Goal: Task Accomplishment & Management: Use online tool/utility

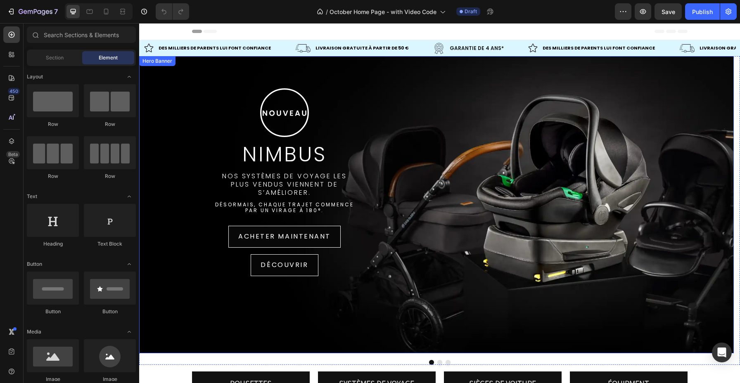
click at [595, 132] on div ".id580762392401544188 .st0 { fill: none; stroke: #fff; stroke-miterlimit: 10; s…" at bounding box center [436, 205] width 595 height 260
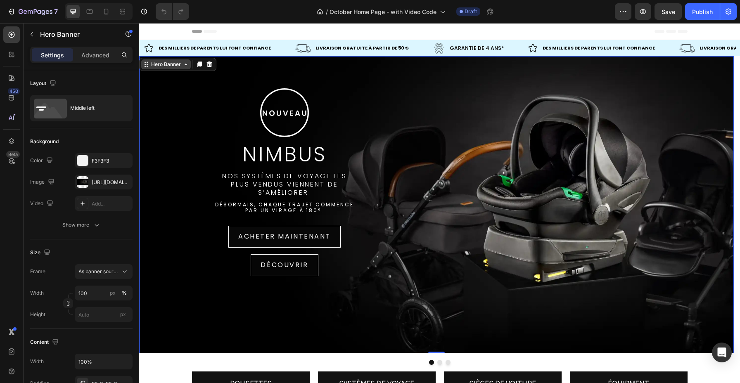
click at [160, 68] on div "Hero Banner" at bounding box center [166, 64] width 50 height 10
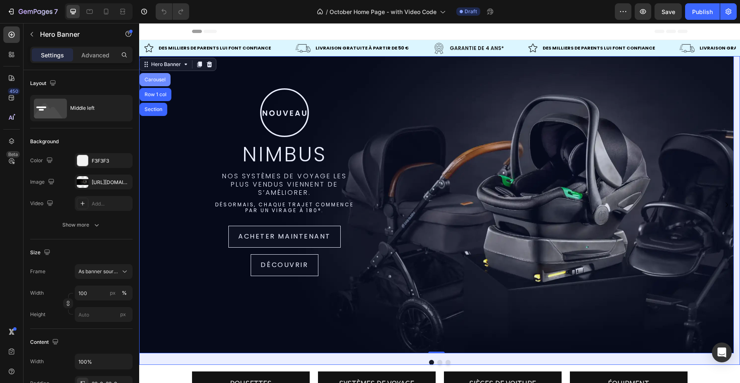
click at [165, 79] on div "Carousel" at bounding box center [155, 79] width 24 height 5
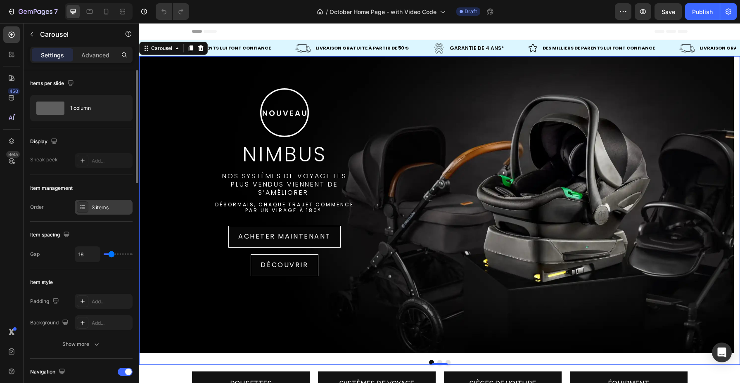
click at [87, 207] on div at bounding box center [83, 208] width 12 height 12
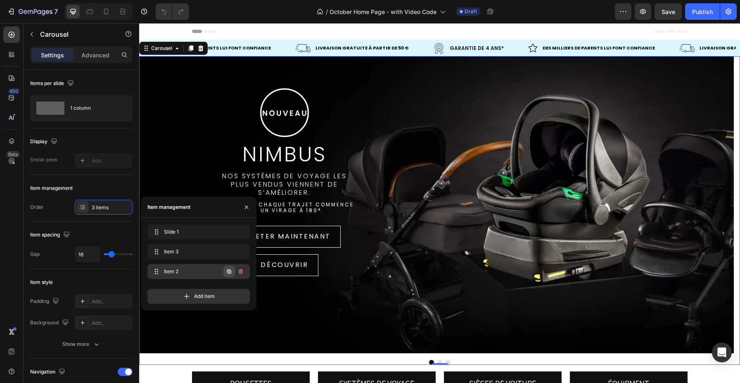
click at [227, 272] on icon "button" at bounding box center [229, 272] width 7 height 7
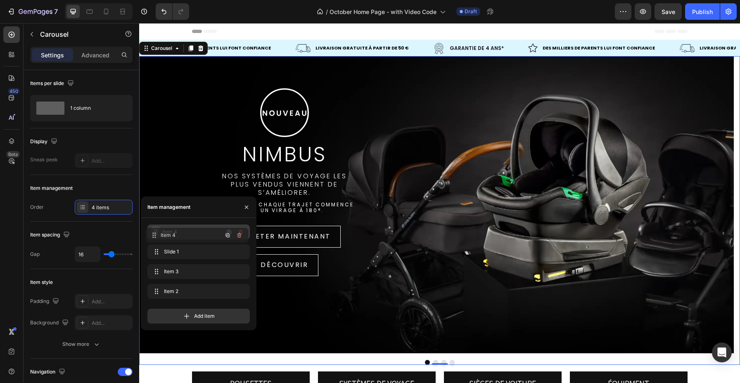
drag, startPoint x: 153, startPoint y: 287, endPoint x: 152, endPoint y: 231, distance: 56.2
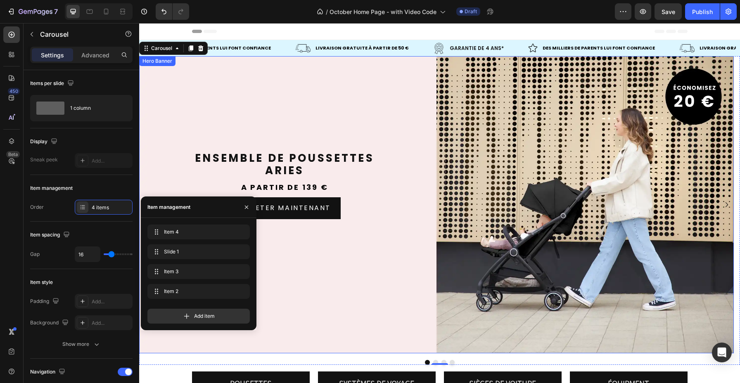
click at [331, 96] on div "Background Image" at bounding box center [436, 204] width 595 height 297
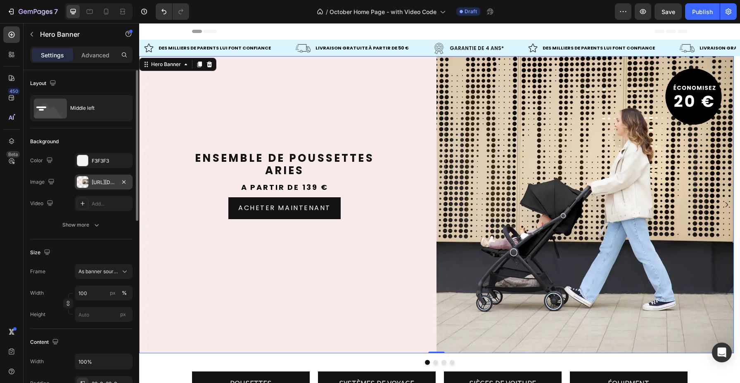
click at [108, 185] on div "https://cdn.shopify.com/s/files/1/0707/0551/2765/files/gempages_470150808021763…" at bounding box center [104, 182] width 24 height 7
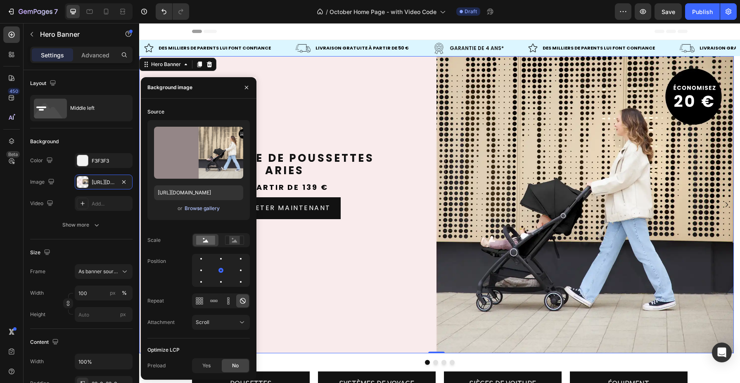
click at [187, 208] on div "Browse gallery" at bounding box center [202, 208] width 35 height 7
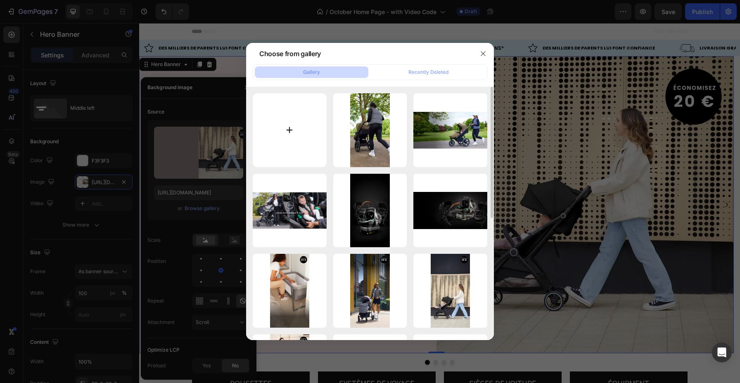
click at [301, 136] on input "file" at bounding box center [290, 130] width 74 height 74
type input "C:\fakepath\IB60526 Pisces Launch Desktop Banner FR V2.webp"
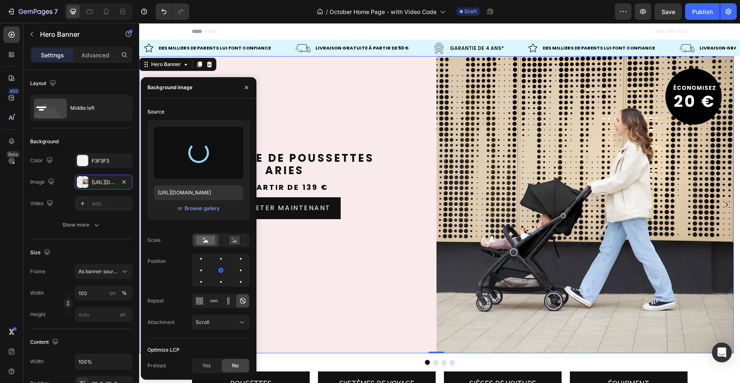
type input "https://cdn.shopify.com/s/files/1/0707/0551/2765/files/gempages_470150808021763…"
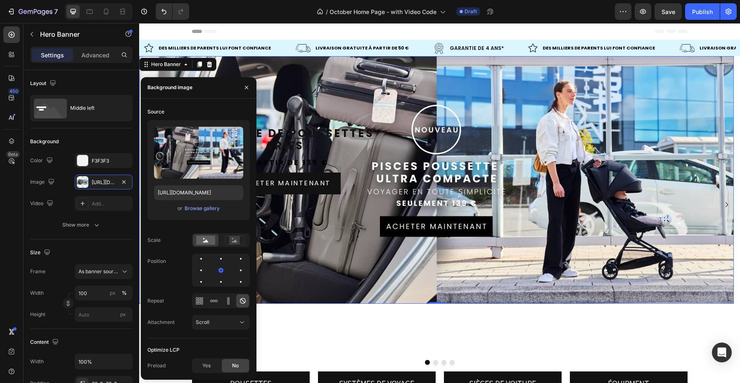
click at [360, 71] on div "Background Image" at bounding box center [436, 180] width 595 height 248
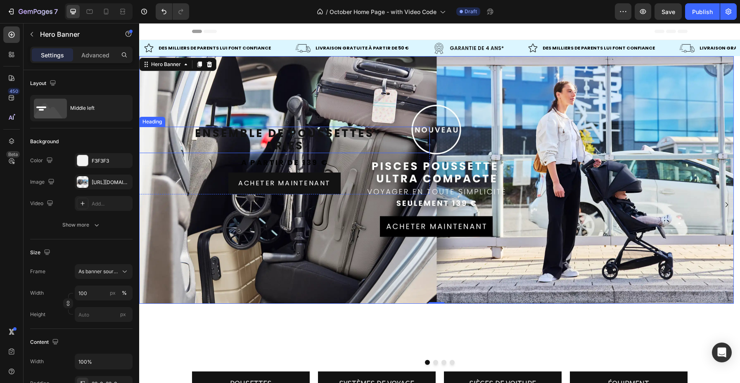
click at [378, 141] on h2 "Ensemble de poussettes Aries" at bounding box center [284, 140] width 291 height 26
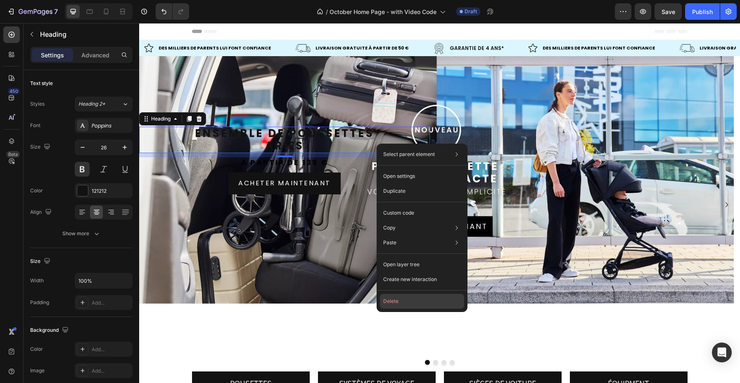
drag, startPoint x: 394, startPoint y: 305, endPoint x: 266, endPoint y: 231, distance: 147.5
click at [394, 305] on button "Delete" at bounding box center [422, 301] width 84 height 15
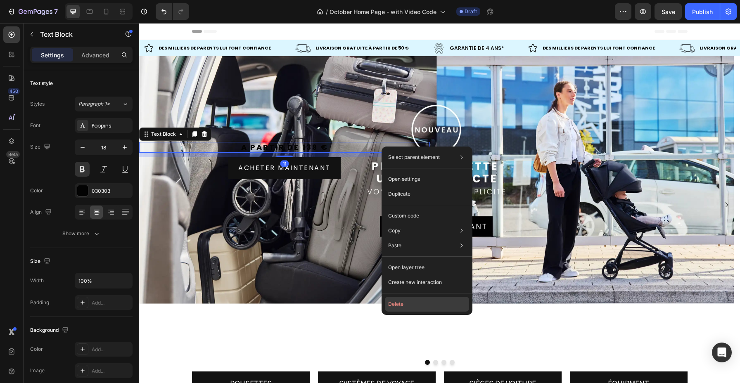
drag, startPoint x: 399, startPoint y: 308, endPoint x: 242, endPoint y: 178, distance: 204.2
click at [399, 308] on button "Delete" at bounding box center [427, 304] width 84 height 15
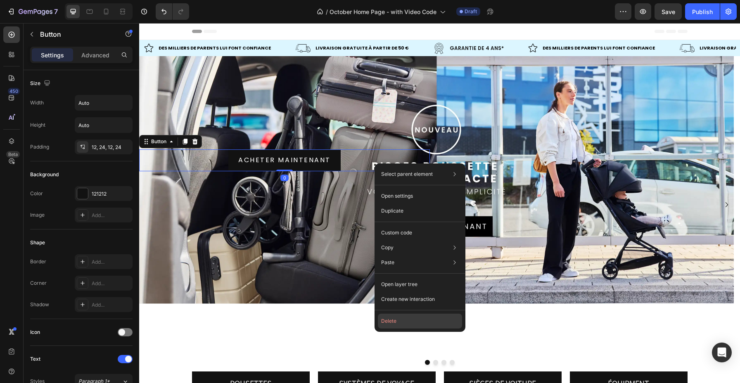
click at [414, 321] on button "Delete" at bounding box center [420, 321] width 84 height 15
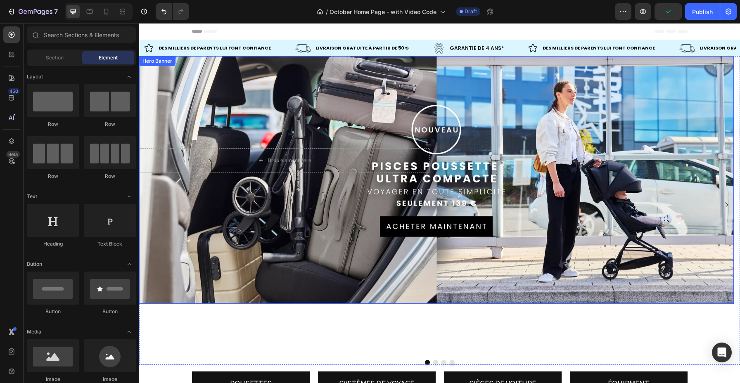
click at [380, 126] on div "Background Image" at bounding box center [436, 180] width 595 height 248
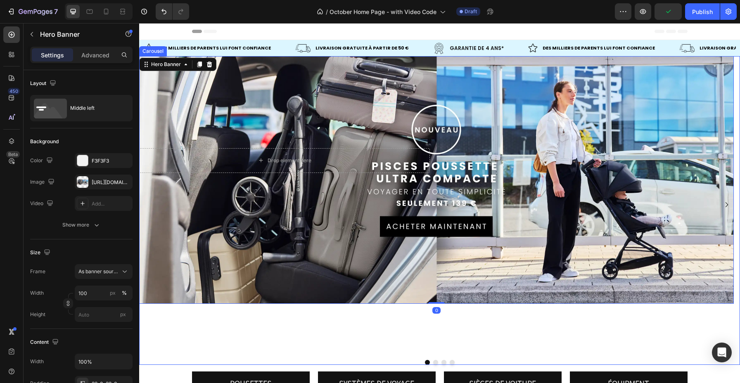
click at [433, 362] on button "Dot" at bounding box center [435, 362] width 5 height 5
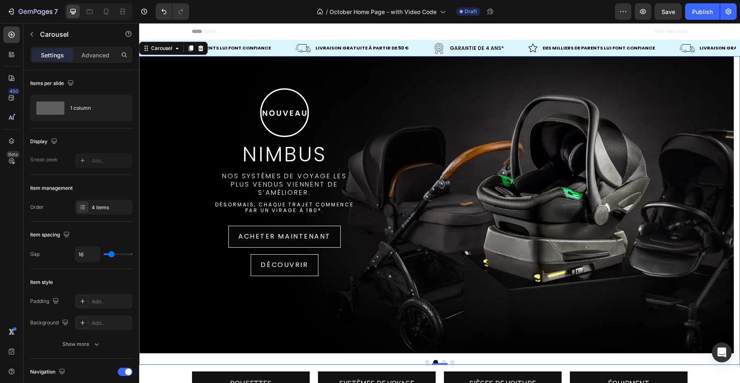
click at [442, 361] on button "Dot" at bounding box center [444, 362] width 5 height 5
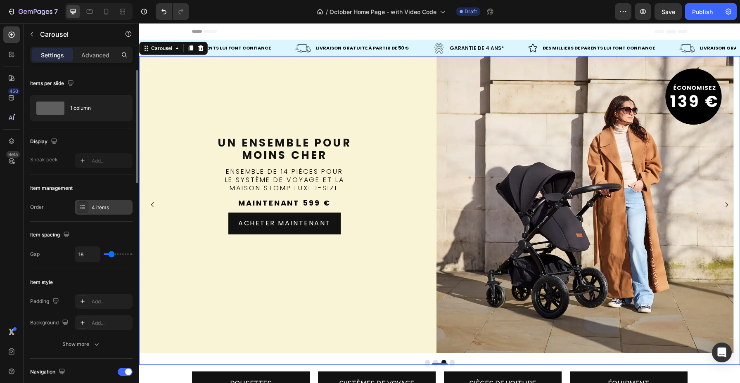
click at [97, 209] on div "4 items" at bounding box center [111, 207] width 39 height 7
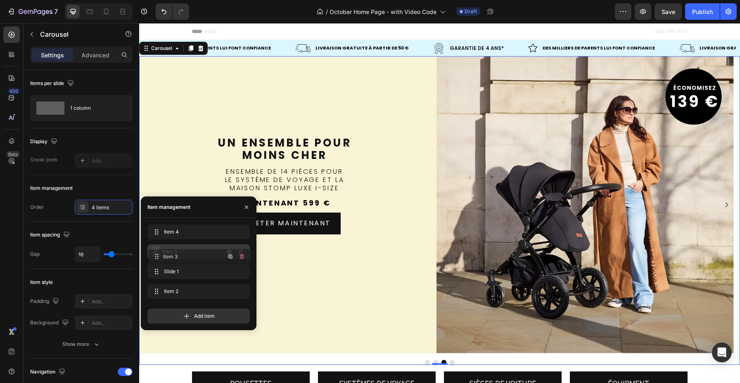
drag, startPoint x: 155, startPoint y: 270, endPoint x: 157, endPoint y: 254, distance: 15.7
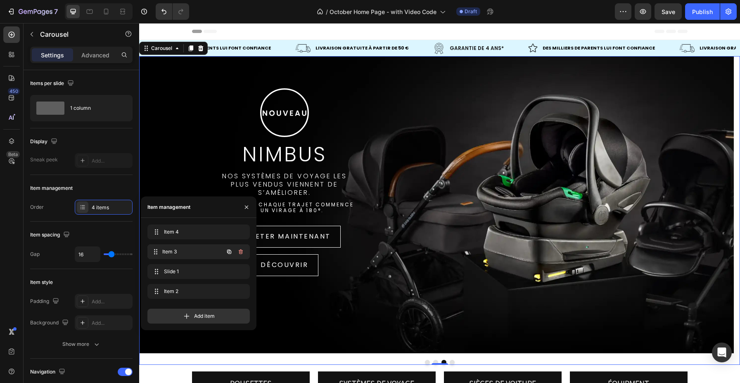
click at [187, 253] on span "Item 3" at bounding box center [192, 251] width 61 height 7
click at [186, 246] on div "Item 3 Item 3" at bounding box center [198, 252] width 102 height 15
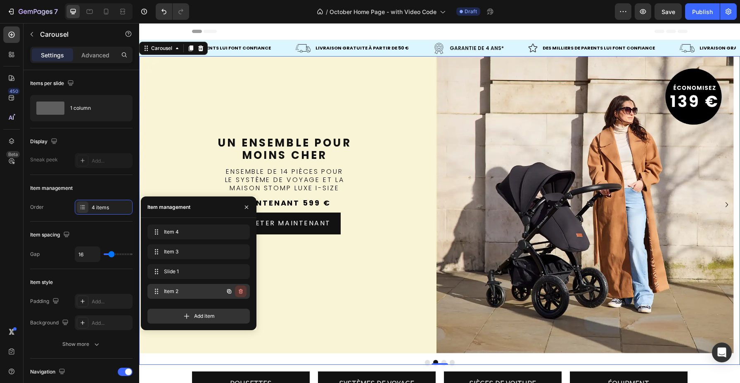
click at [242, 296] on button "button" at bounding box center [241, 292] width 12 height 12
click at [243, 295] on button "Delete" at bounding box center [235, 292] width 23 height 12
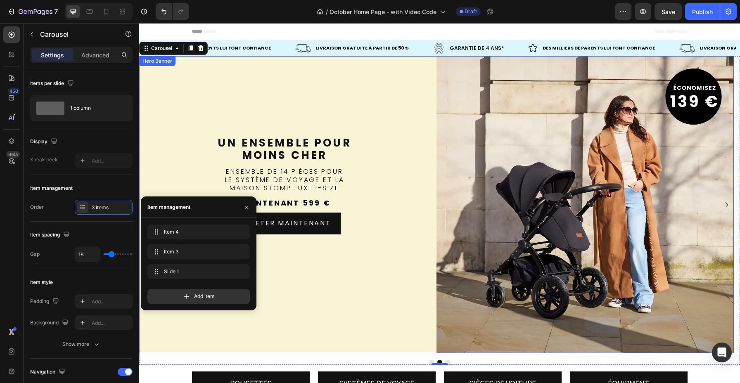
click at [326, 72] on div "Background Image" at bounding box center [436, 204] width 595 height 297
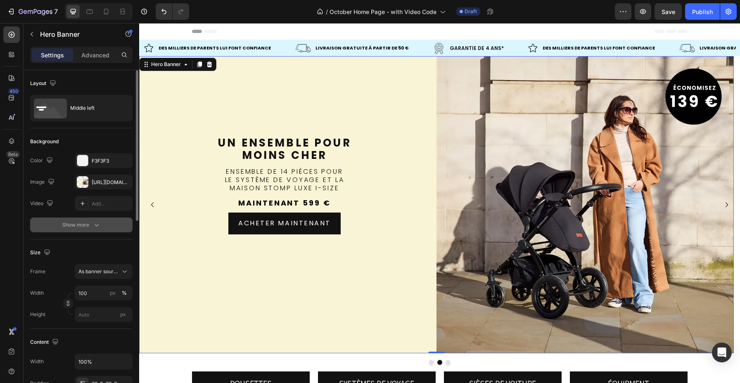
click at [81, 224] on div "Show more" at bounding box center [81, 225] width 38 height 8
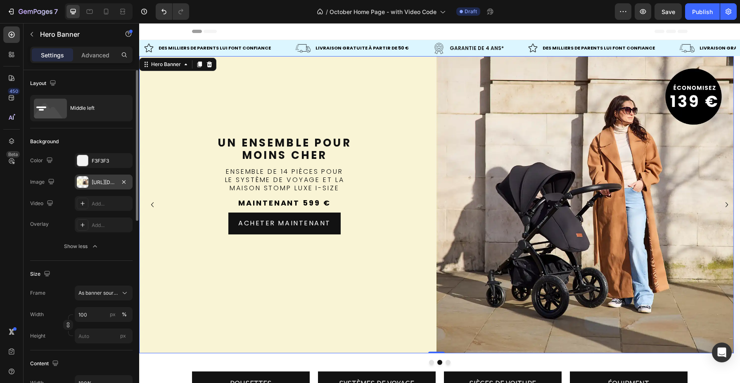
click at [110, 186] on div "https://cdn.shopify.com/s/files/1/0707/0551/2765/files/gempages_470150808021763…" at bounding box center [104, 182] width 58 height 15
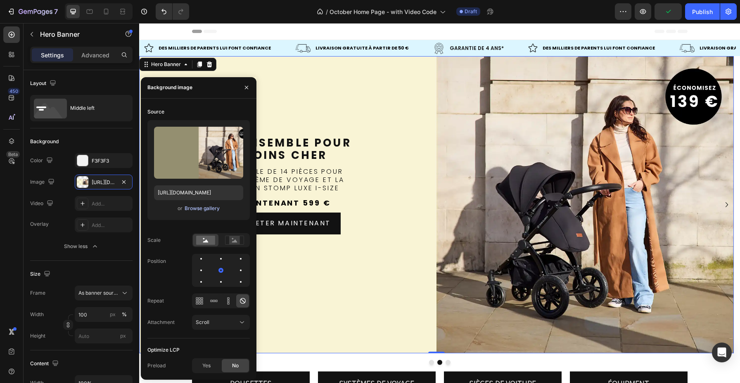
click at [196, 207] on div "Browse gallery" at bounding box center [202, 208] width 35 height 7
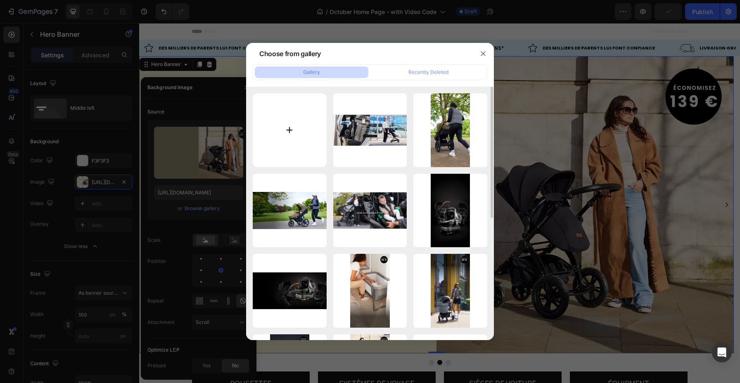
click at [290, 140] on input "file" at bounding box center [290, 130] width 74 height 74
type input "C:\fakepath\Jogger Pro NEW 1440X600.webp"
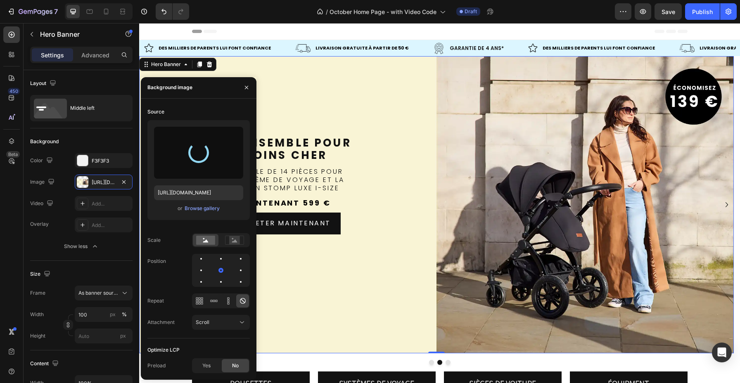
type input "https://cdn.shopify.com/s/files/1/0707/0551/2765/files/gempages_470150808021763…"
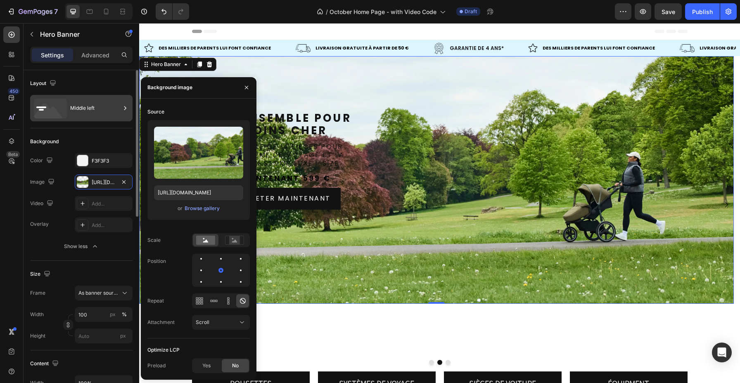
click at [76, 113] on div "Middle left" at bounding box center [95, 108] width 50 height 19
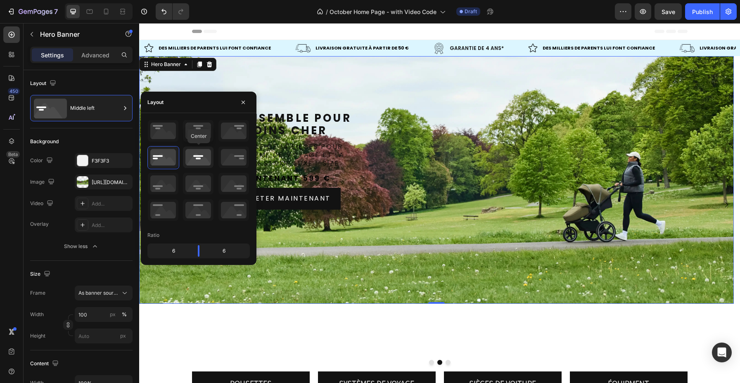
click at [200, 165] on icon at bounding box center [198, 157] width 31 height 21
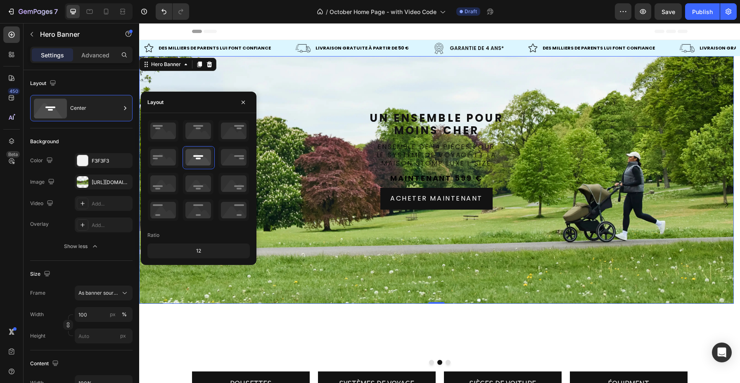
click at [407, 91] on div "Background Image" at bounding box center [436, 180] width 595 height 248
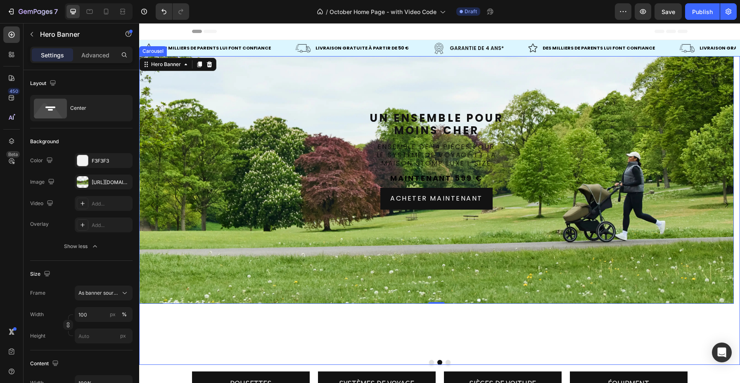
click at [445, 280] on div "Background Image" at bounding box center [436, 180] width 595 height 248
click at [446, 361] on button "Dot" at bounding box center [448, 362] width 5 height 5
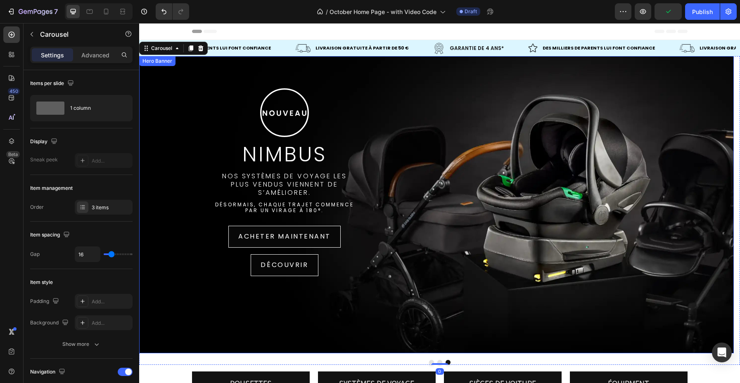
drag, startPoint x: 502, startPoint y: 94, endPoint x: 487, endPoint y: 92, distance: 15.8
click at [503, 94] on div ".id580762392401544188 .st0 { fill: none; stroke: #fff; stroke-miterlimit: 10; s…" at bounding box center [436, 205] width 595 height 260
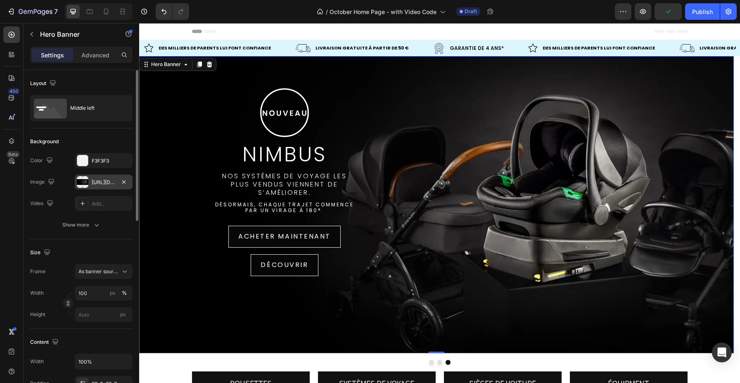
click at [98, 186] on div "https://cdn.shopify.com/s/files/1/0707/0551/2765/files/gempages_470150808021763…" at bounding box center [104, 182] width 58 height 15
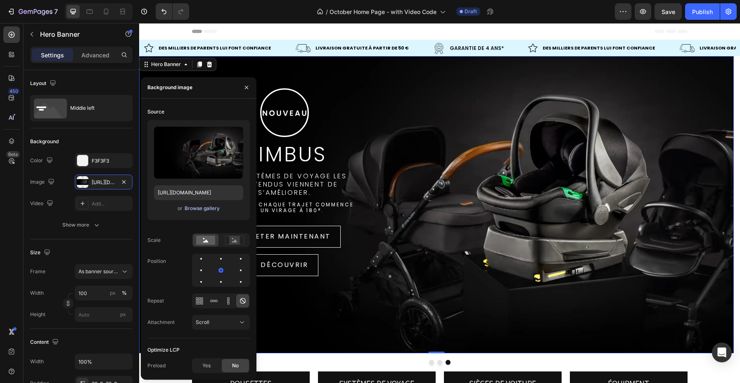
click at [189, 207] on div "Browse gallery" at bounding box center [202, 208] width 35 height 7
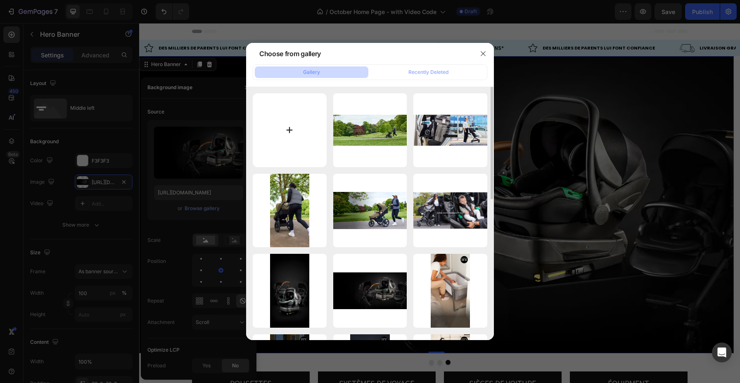
click at [293, 134] on input "file" at bounding box center [290, 130] width 74 height 74
type input "C:\fakepath\NIMBUS NEW 1440X600.webp"
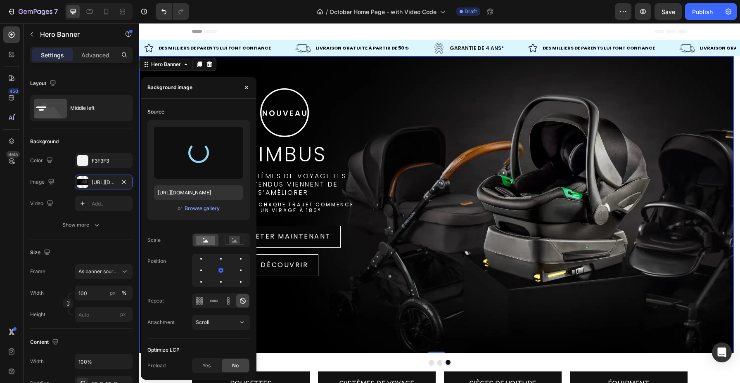
type input "https://cdn.shopify.com/s/files/1/0707/0551/2765/files/gempages_470150808021763…"
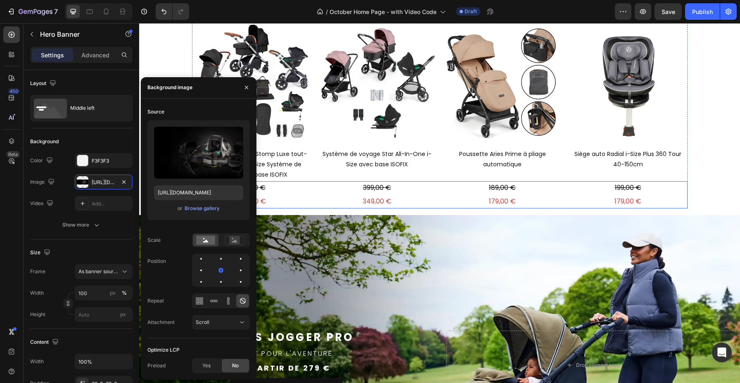
scroll to position [400, 0]
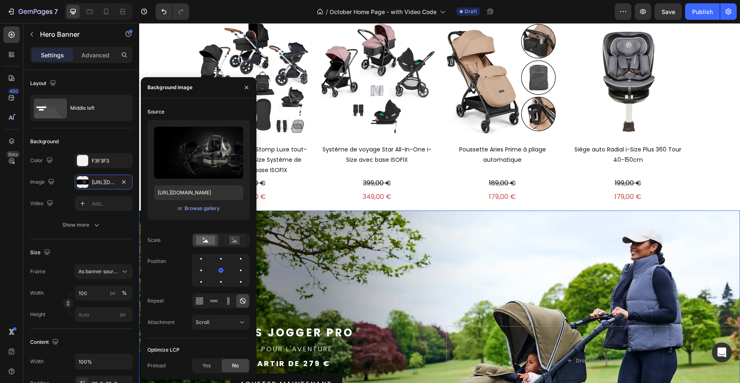
click at [411, 297] on div "Background Image" at bounding box center [439, 361] width 601 height 301
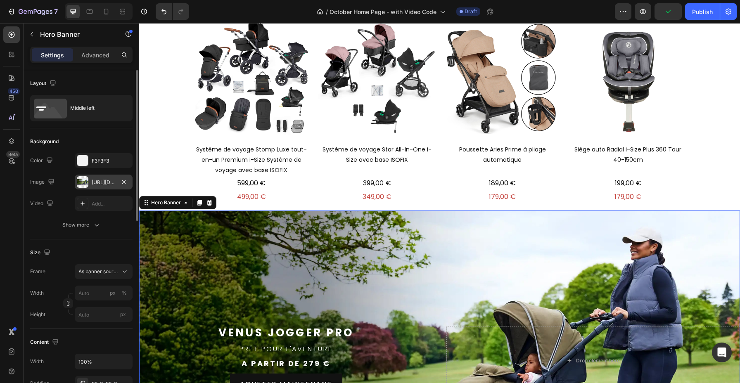
click at [100, 182] on div "https://cdn.shopify.com/s/files/1/0707/0551/2765/files/gempages_470150808021763…" at bounding box center [104, 182] width 24 height 7
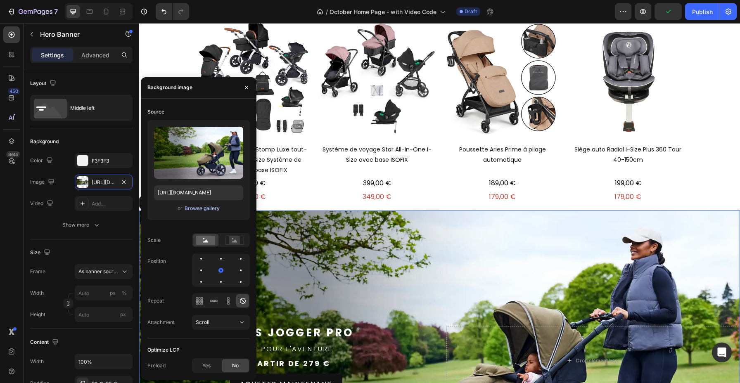
click at [202, 208] on div "Browse gallery" at bounding box center [202, 208] width 35 height 7
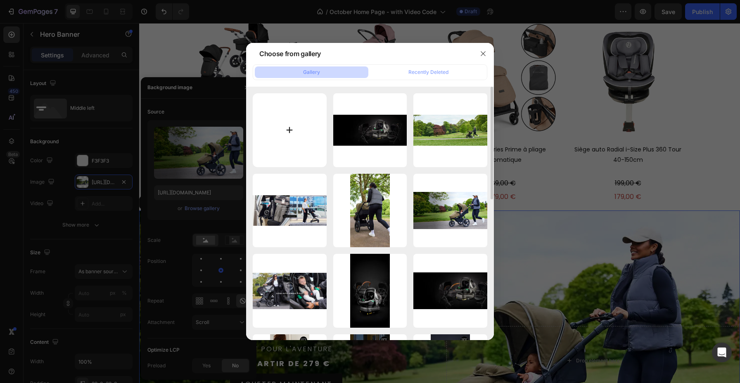
click at [312, 134] on input "file" at bounding box center [290, 130] width 74 height 74
type input "C:\fakepath\Bubba&Me Luxe Banner Desktop.webp"
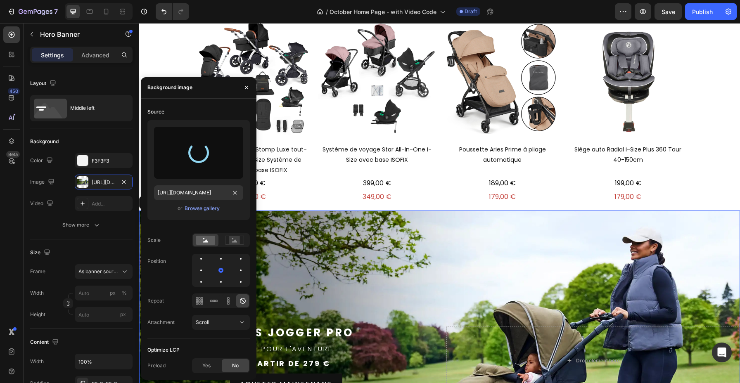
type input "https://cdn.shopify.com/s/files/1/0707/0551/2765/files/gempages_470150808021763…"
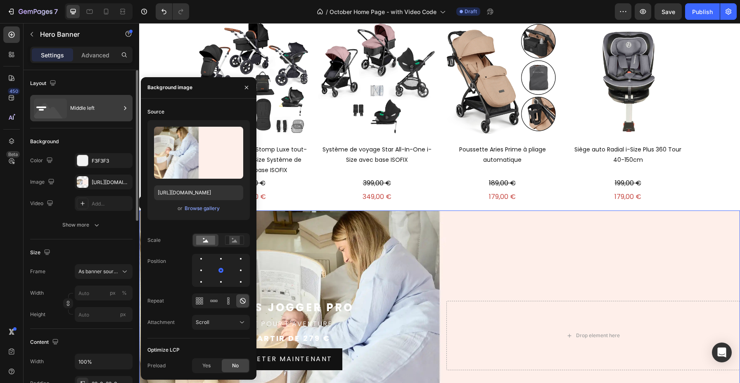
click at [83, 114] on div "Middle left" at bounding box center [95, 108] width 50 height 19
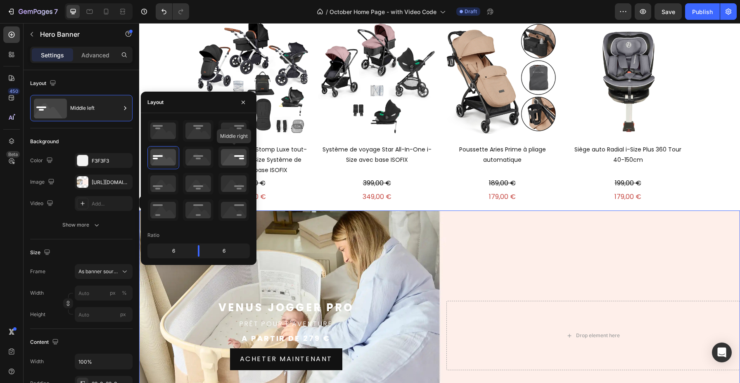
click at [231, 163] on icon at bounding box center [234, 157] width 31 height 21
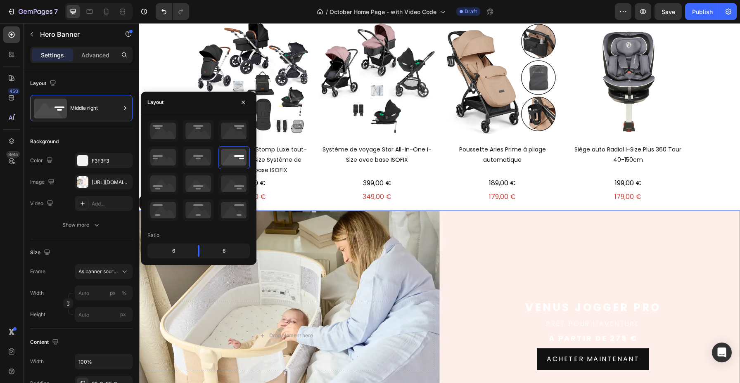
click at [518, 258] on div "Background Image" at bounding box center [439, 336] width 601 height 250
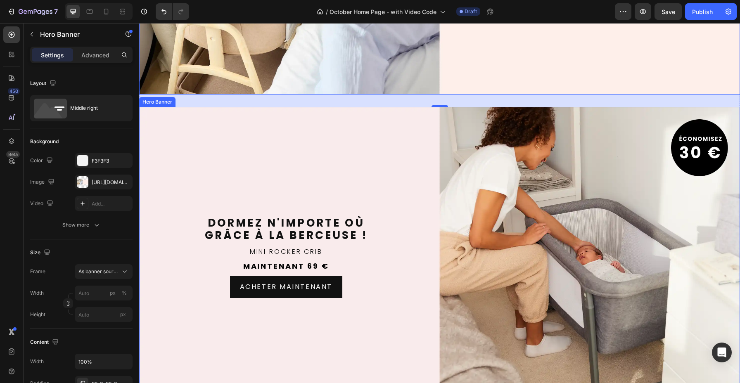
scroll to position [929, 0]
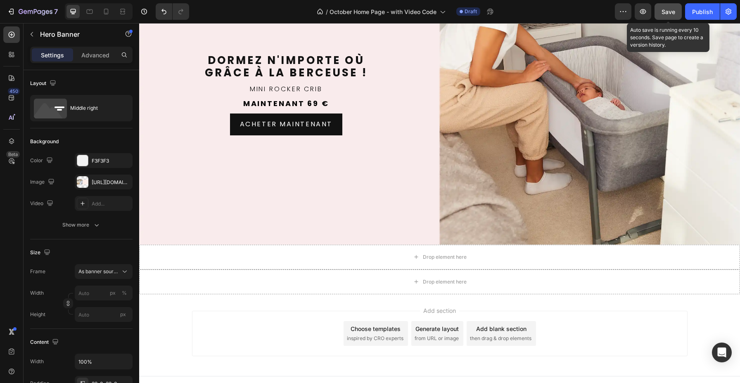
click at [675, 7] on div "Save" at bounding box center [669, 11] width 14 height 9
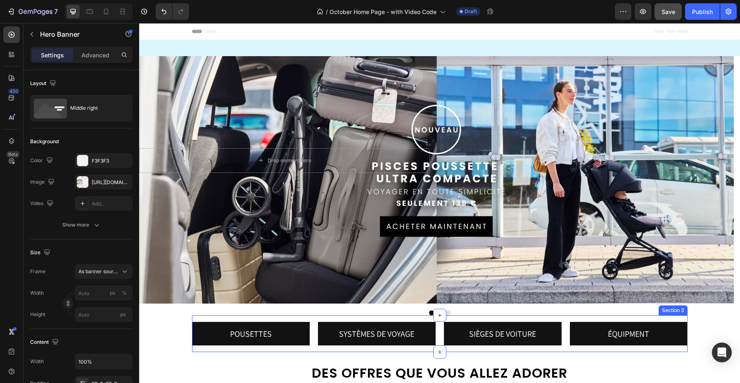
scroll to position [159, 0]
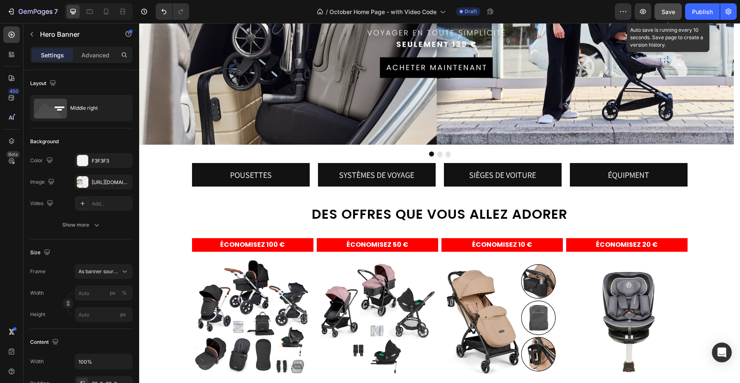
click at [675, 13] on button "Save" at bounding box center [668, 11] width 27 height 17
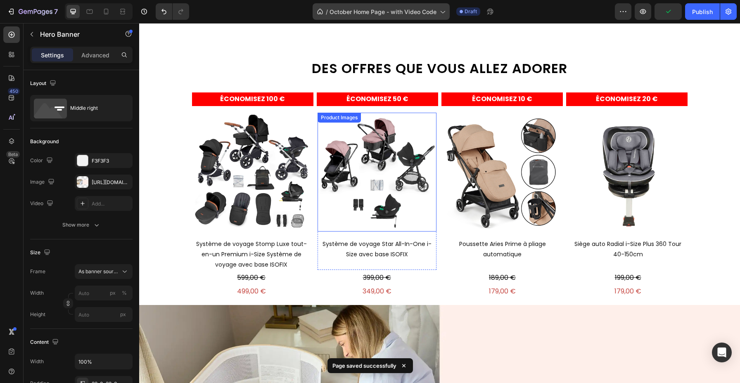
scroll to position [421, 0]
